Goal: Task Accomplishment & Management: Manage account settings

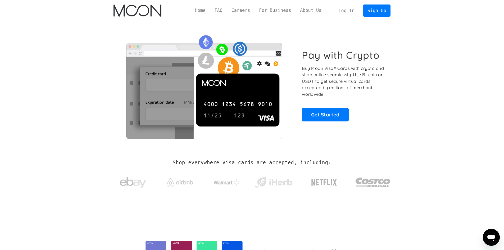
click at [346, 11] on link "Log In" at bounding box center [346, 11] width 25 height 12
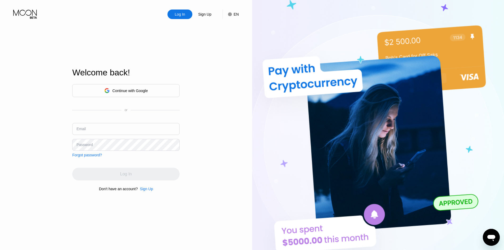
click at [161, 128] on input "text" at bounding box center [125, 129] width 107 height 12
paste input "mickenyfiken022@proton.me"
type input "mickenyfiken022@proton.me"
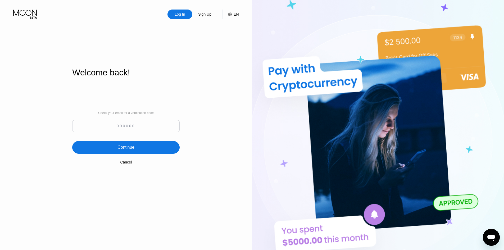
click at [130, 130] on input at bounding box center [125, 126] width 107 height 12
paste input "279058"
type input "279058"
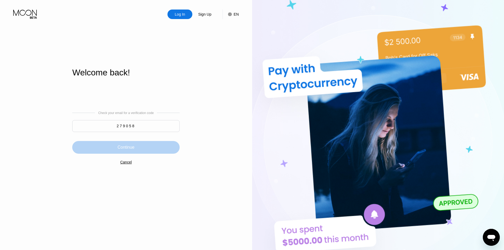
click at [138, 145] on div "Continue" at bounding box center [125, 147] width 107 height 13
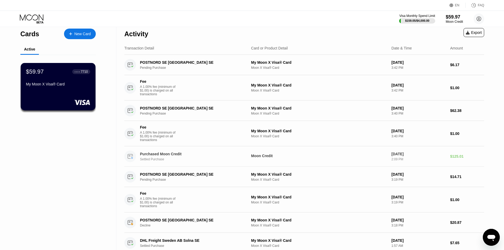
scroll to position [2, 0]
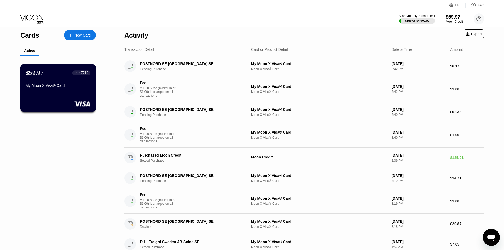
click at [44, 88] on div "My Moon X Visa® Card" at bounding box center [58, 85] width 65 height 4
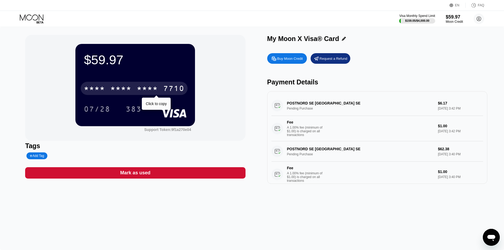
click at [136, 89] on div "* * * * * * * * * * * * 7710" at bounding box center [134, 88] width 107 height 13
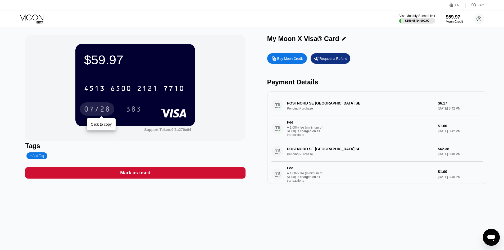
click at [89, 114] on div "07/28" at bounding box center [97, 110] width 26 height 8
